Goal: Check status: Check status

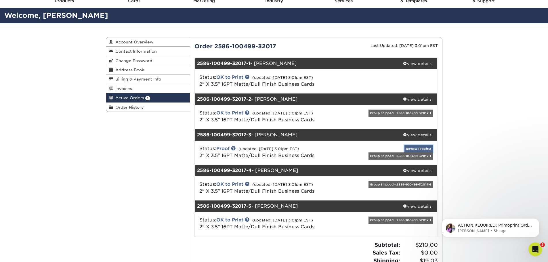
click at [421, 149] on link "Review Proof(s)" at bounding box center [418, 148] width 28 height 7
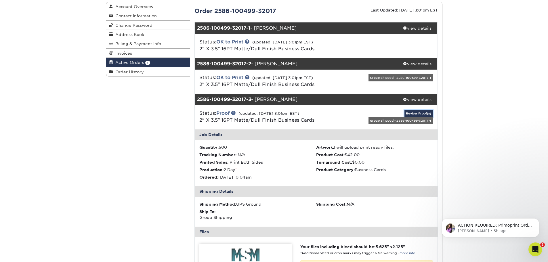
scroll to position [115, 0]
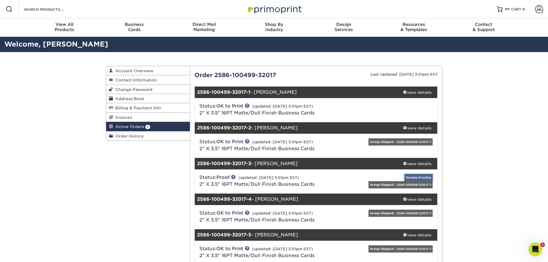
click at [414, 177] on link "Review Proof(s)" at bounding box center [418, 177] width 28 height 7
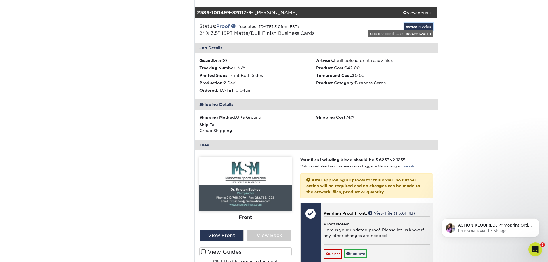
scroll to position [230, 0]
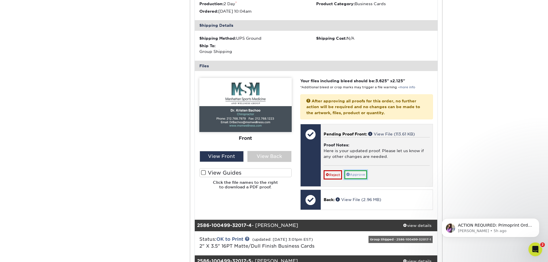
click at [356, 172] on link "Approve" at bounding box center [355, 174] width 23 height 9
